Goal: Browse casually: Explore the website without a specific task or goal

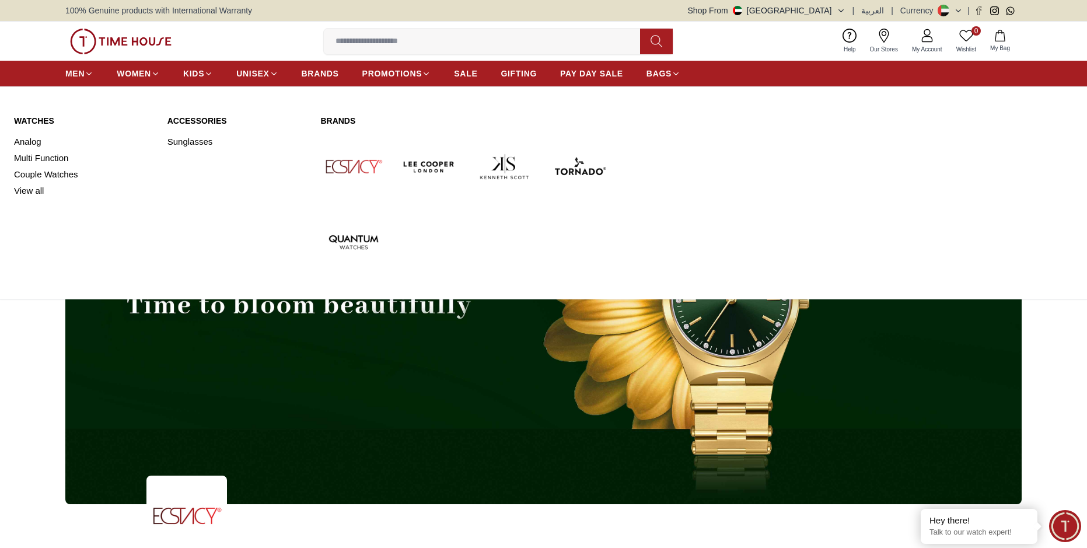
click at [355, 164] on img at bounding box center [353, 167] width 66 height 66
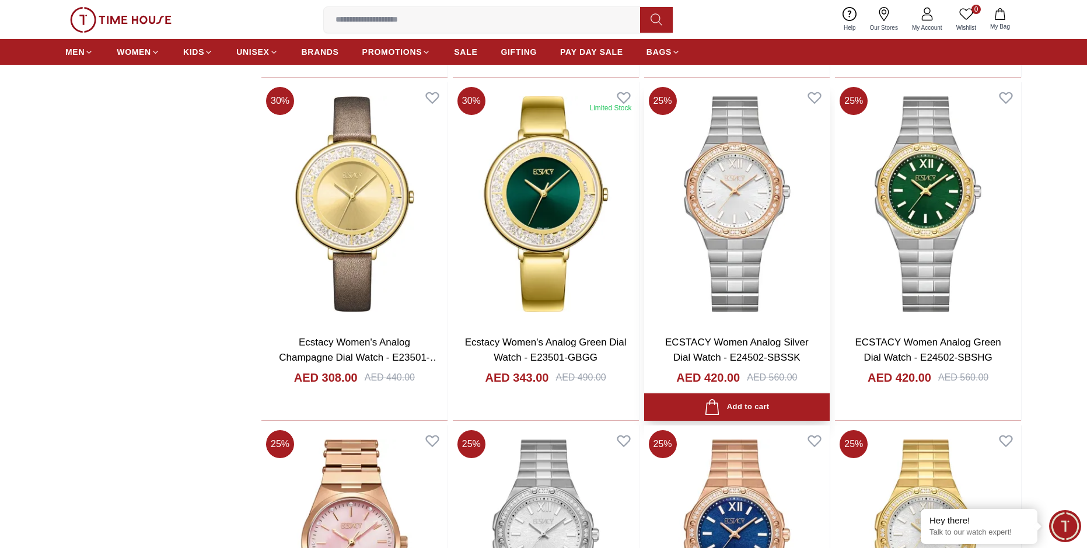
scroll to position [1634, 0]
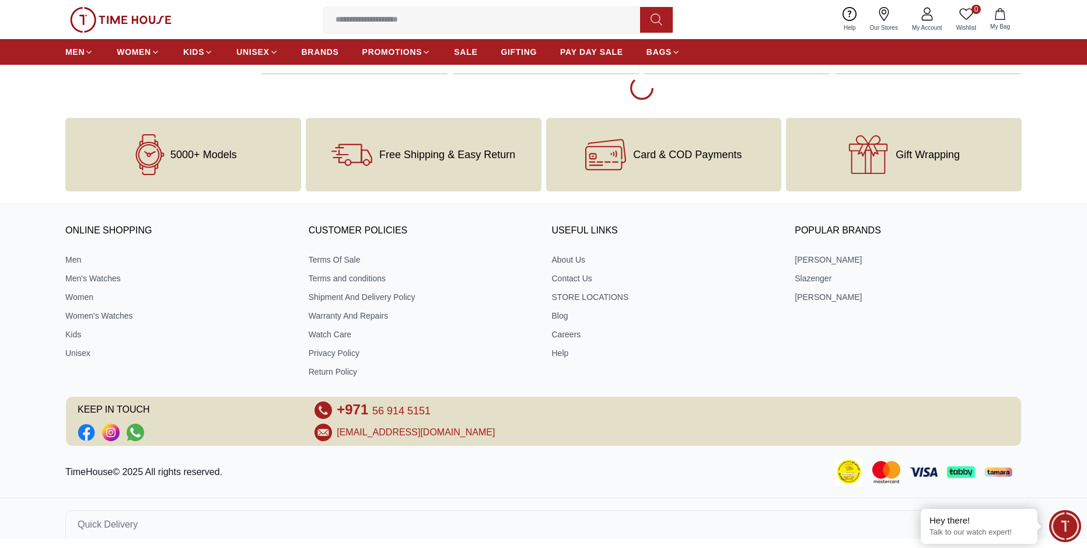
scroll to position [2324, 0]
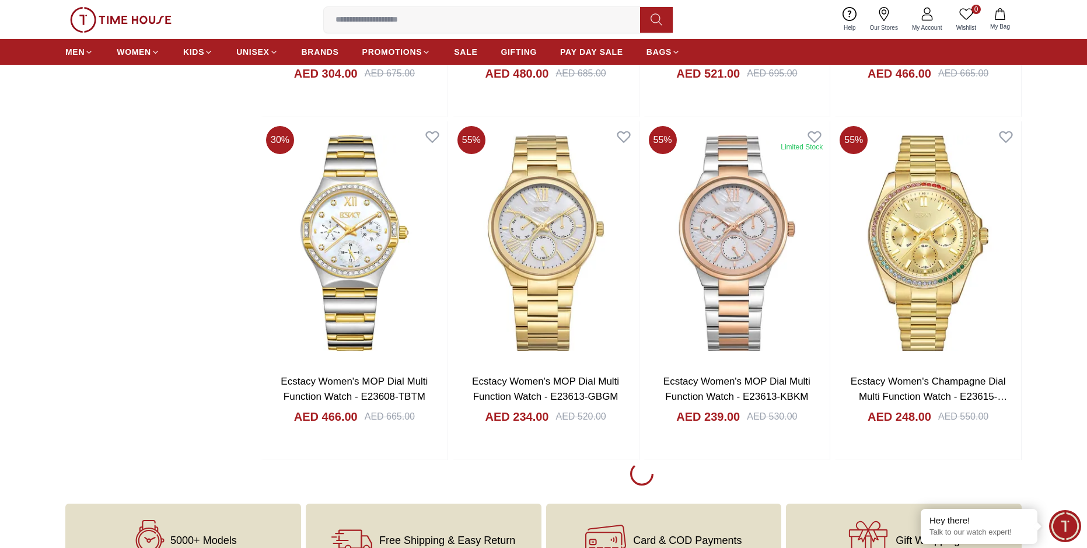
scroll to position [5375, 0]
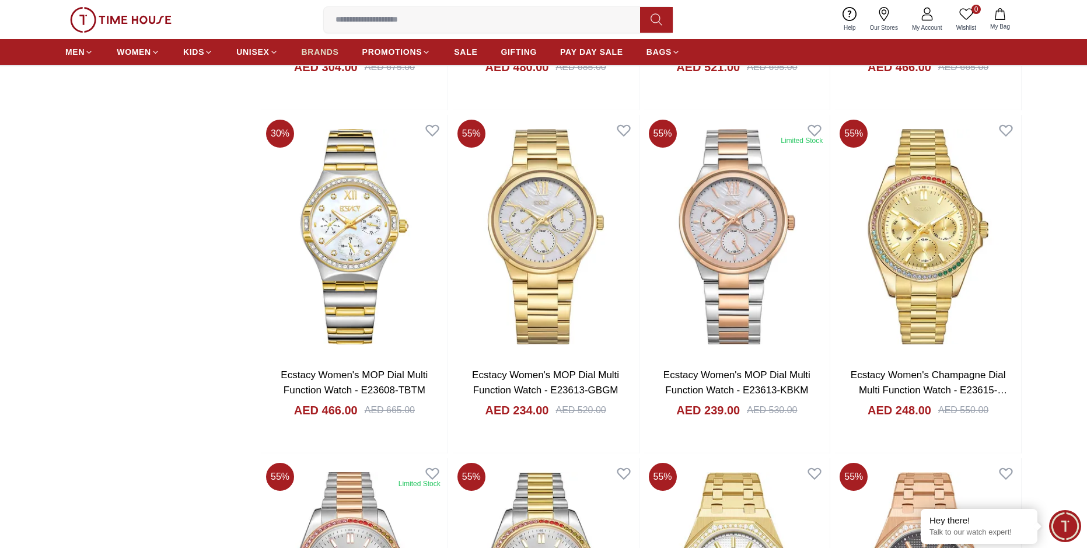
click at [315, 51] on span "BRANDS" at bounding box center [320, 52] width 37 height 12
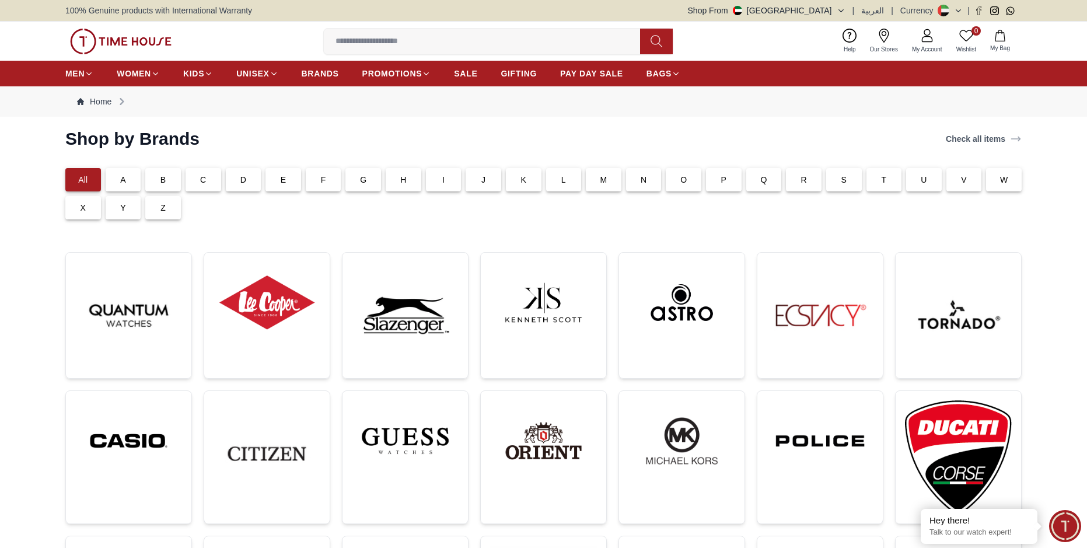
click at [886, 180] on p "T" at bounding box center [883, 180] width 5 height 12
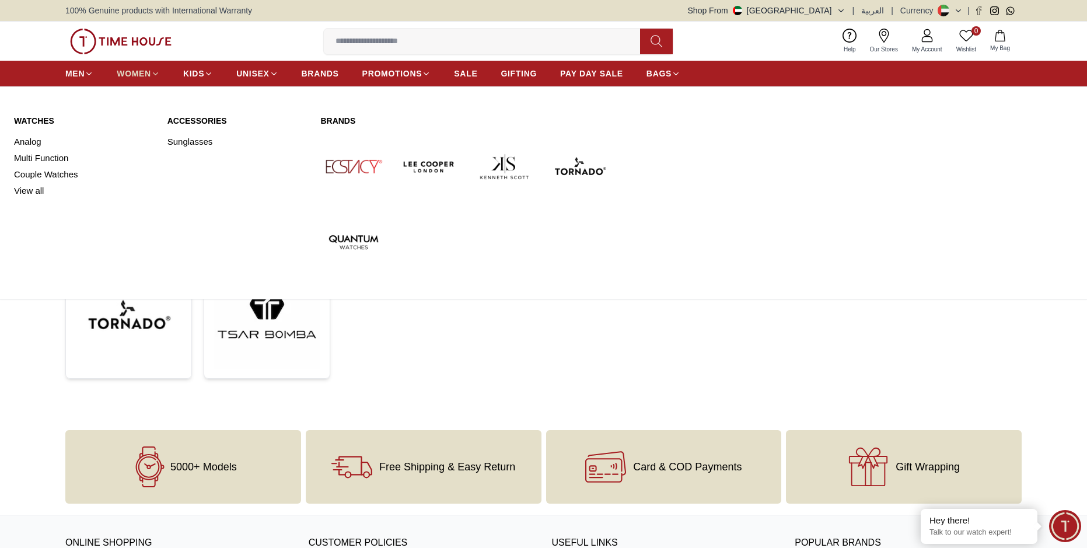
click at [135, 75] on span "WOMEN" at bounding box center [134, 74] width 34 height 12
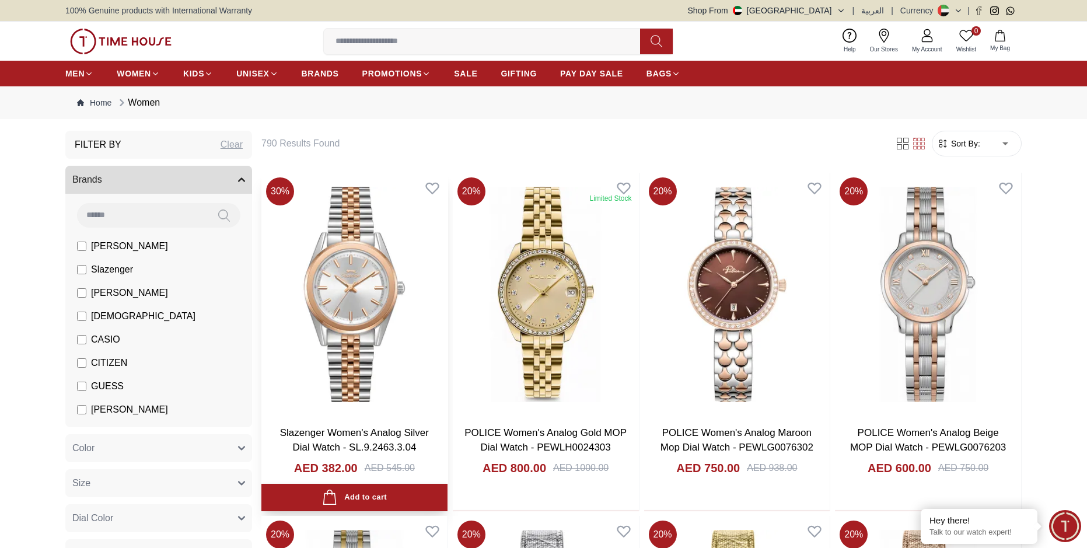
click at [368, 281] on img at bounding box center [354, 294] width 186 height 243
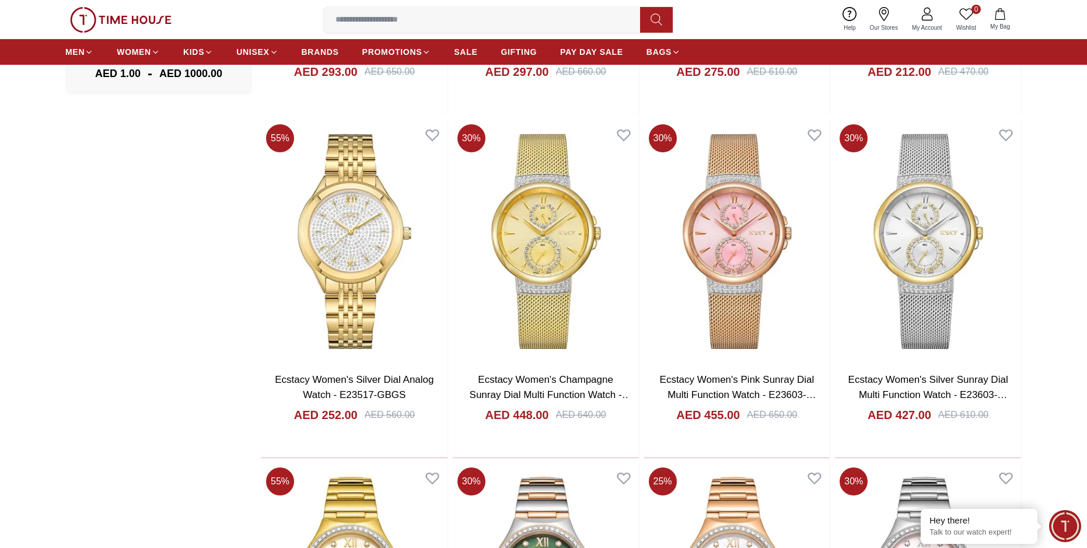
scroll to position [1253, 0]
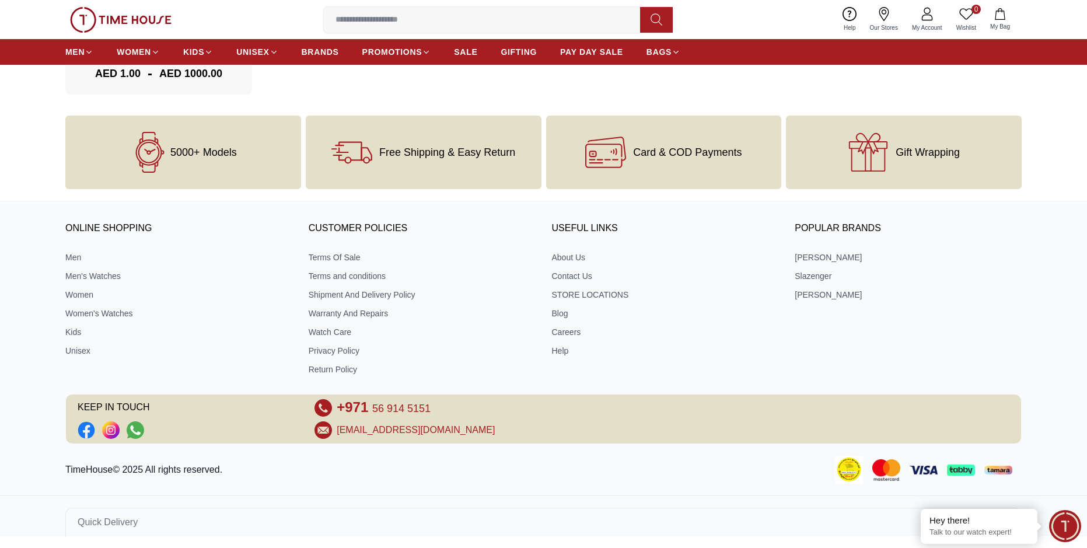
scroll to position [1600, 0]
